Goal: Navigation & Orientation: Find specific page/section

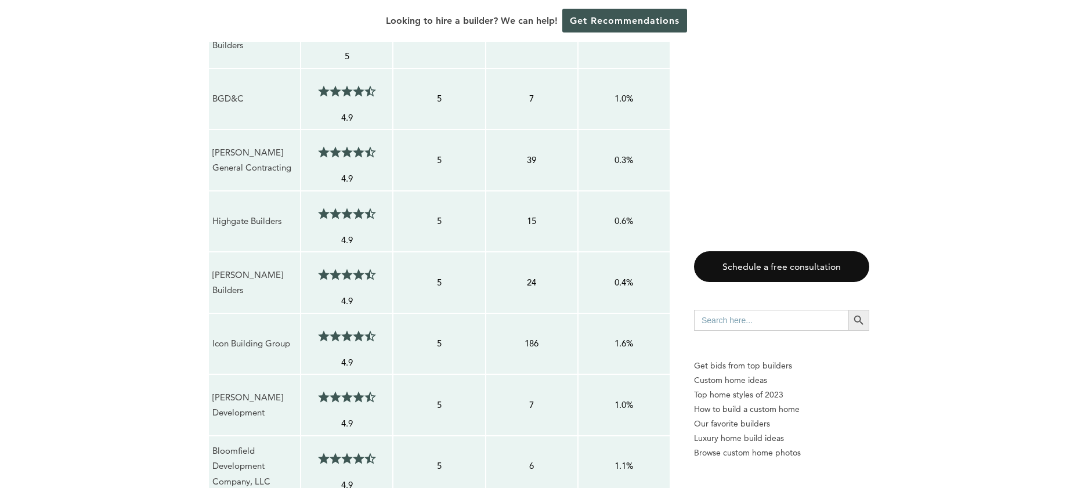
scroll to position [1175, 0]
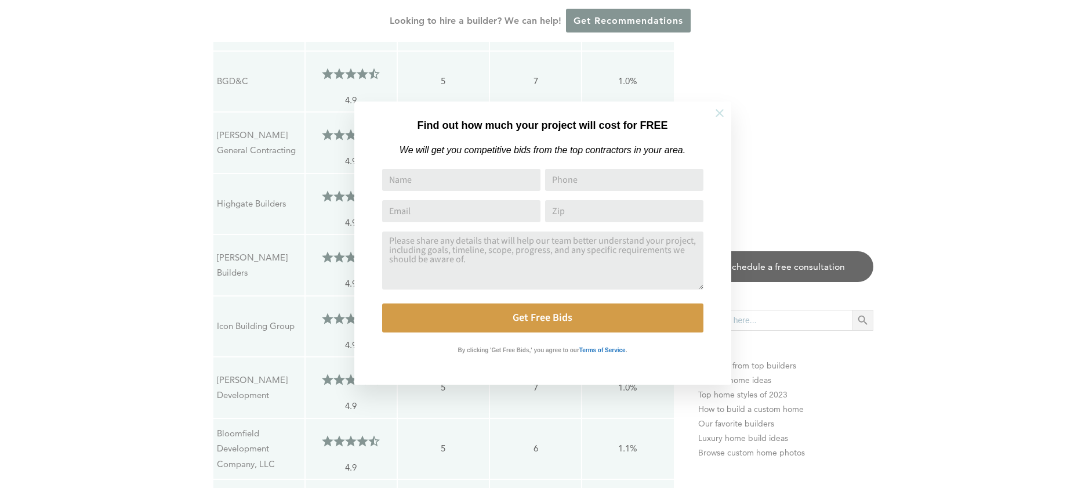
click at [716, 115] on icon at bounding box center [719, 113] width 13 height 13
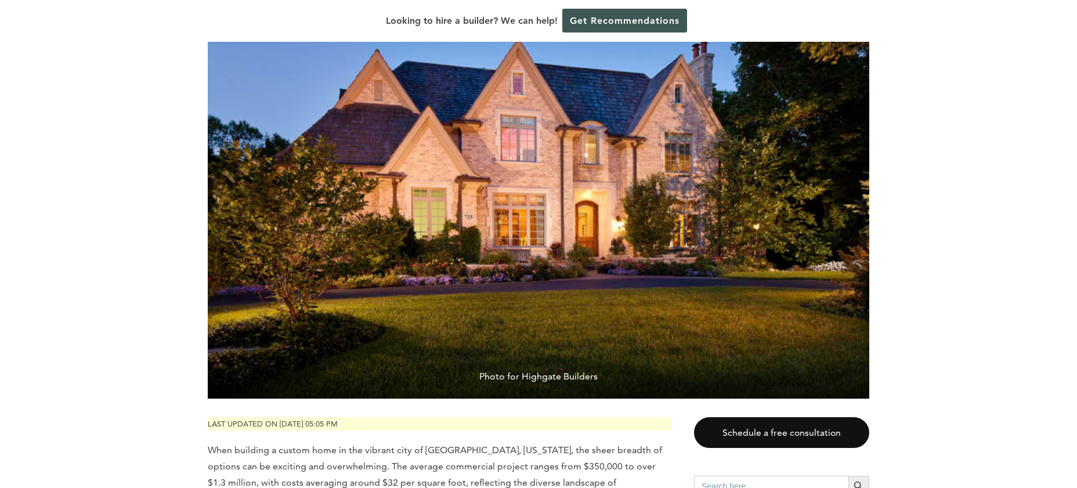
scroll to position [0, 0]
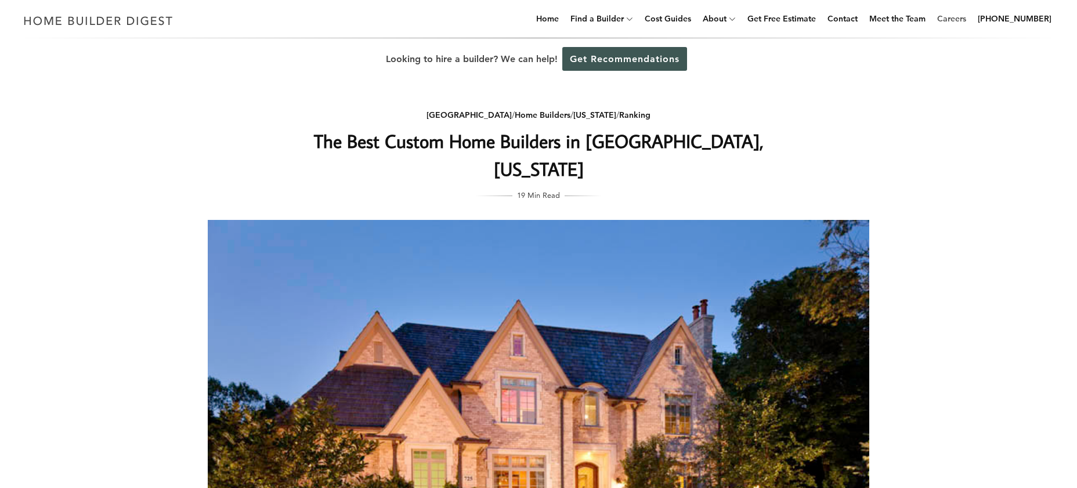
click at [961, 19] on link "Careers" at bounding box center [951, 18] width 38 height 37
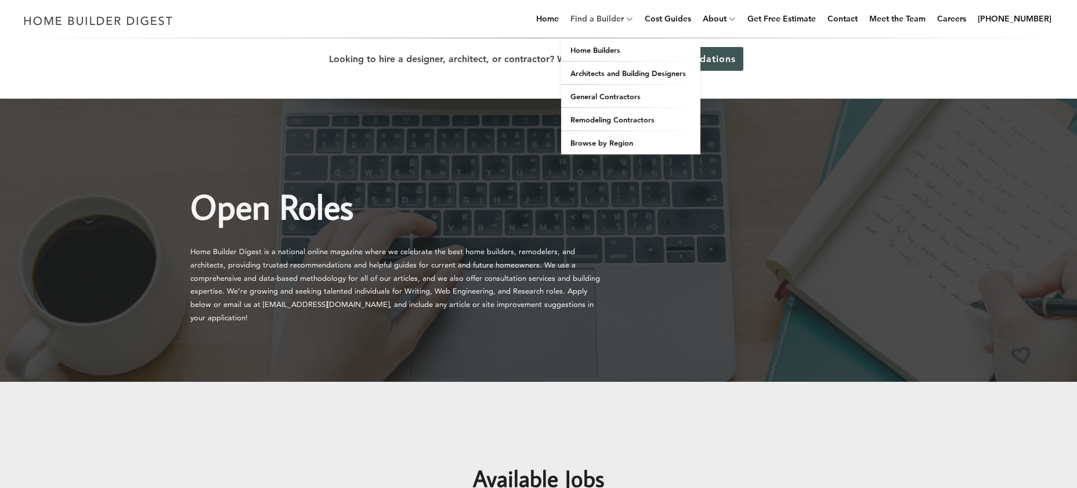
click at [621, 17] on link "Find a Builder" at bounding box center [595, 18] width 58 height 37
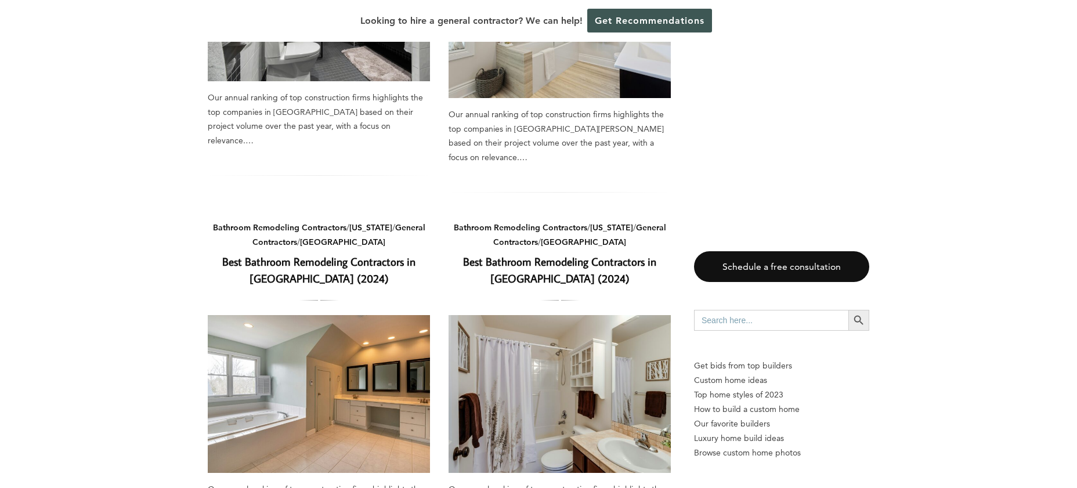
scroll to position [711, 0]
